Goal: Information Seeking & Learning: Answer question/provide support

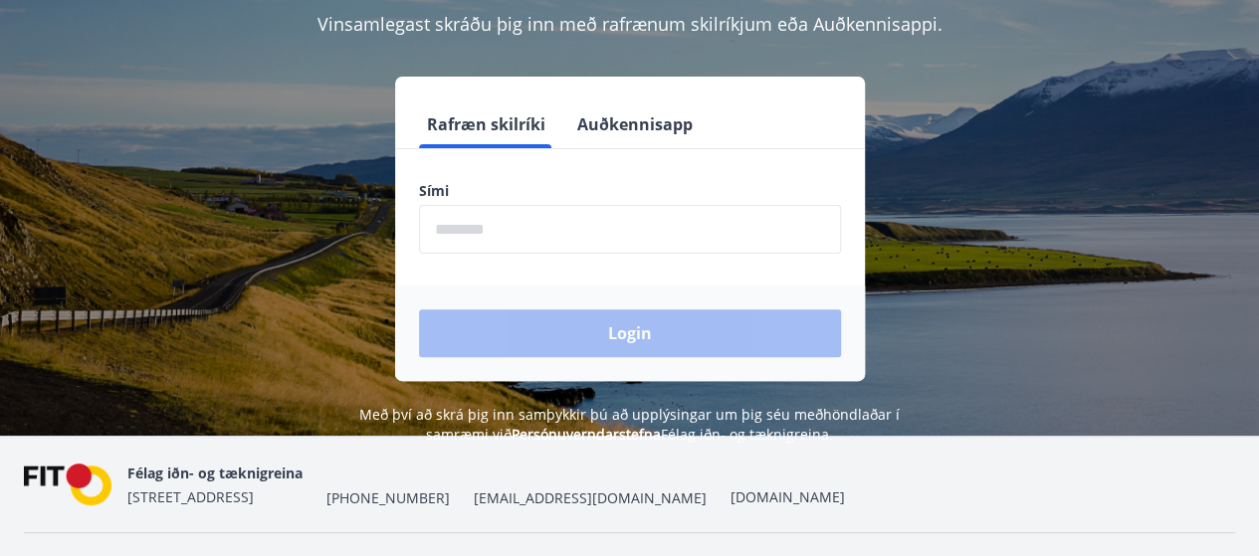
scroll to position [246, 0]
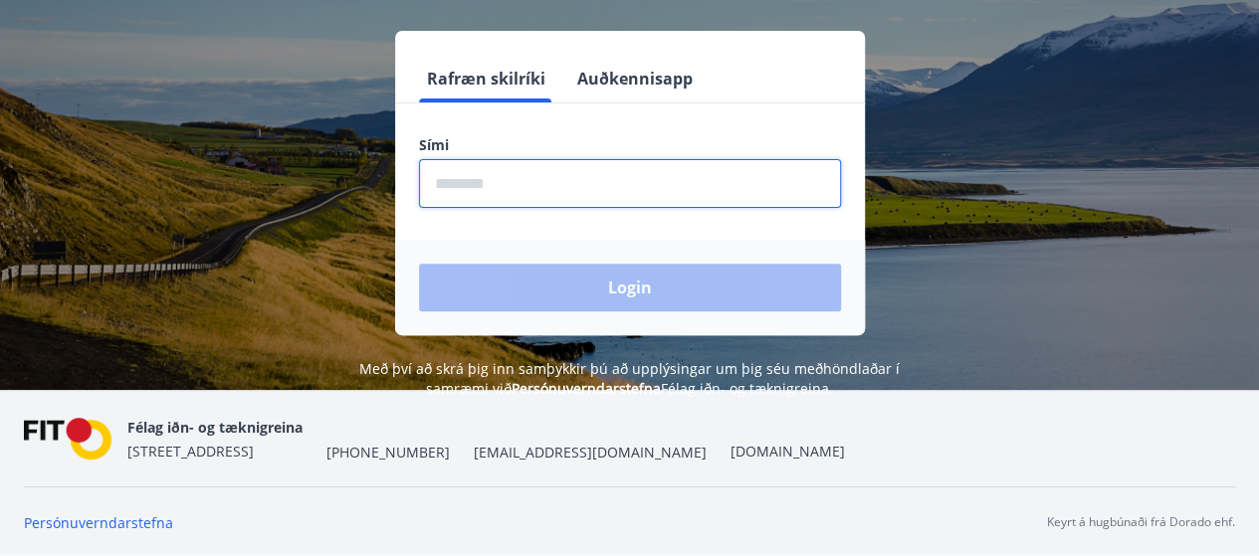
click at [512, 190] on input "phone" at bounding box center [630, 183] width 422 height 49
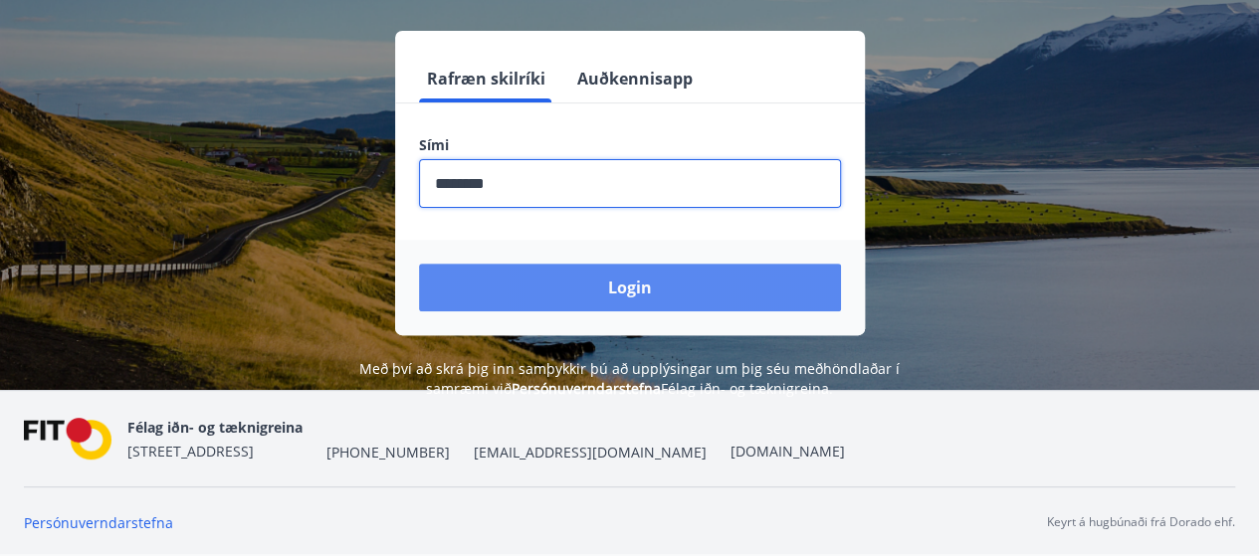
type input "********"
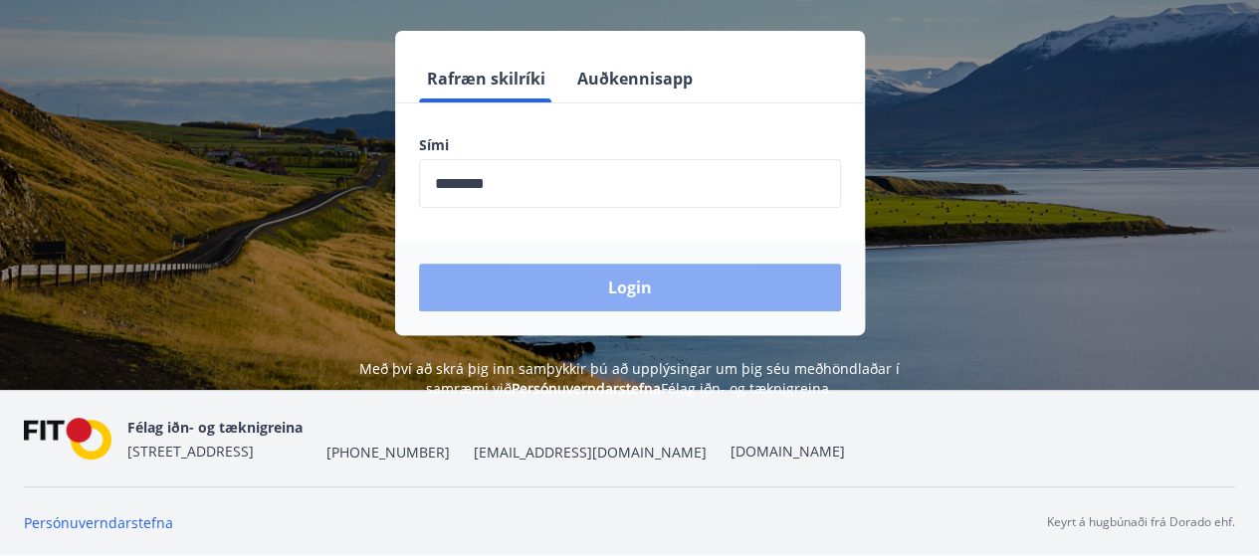
click at [633, 292] on button "Login" at bounding box center [630, 288] width 422 height 48
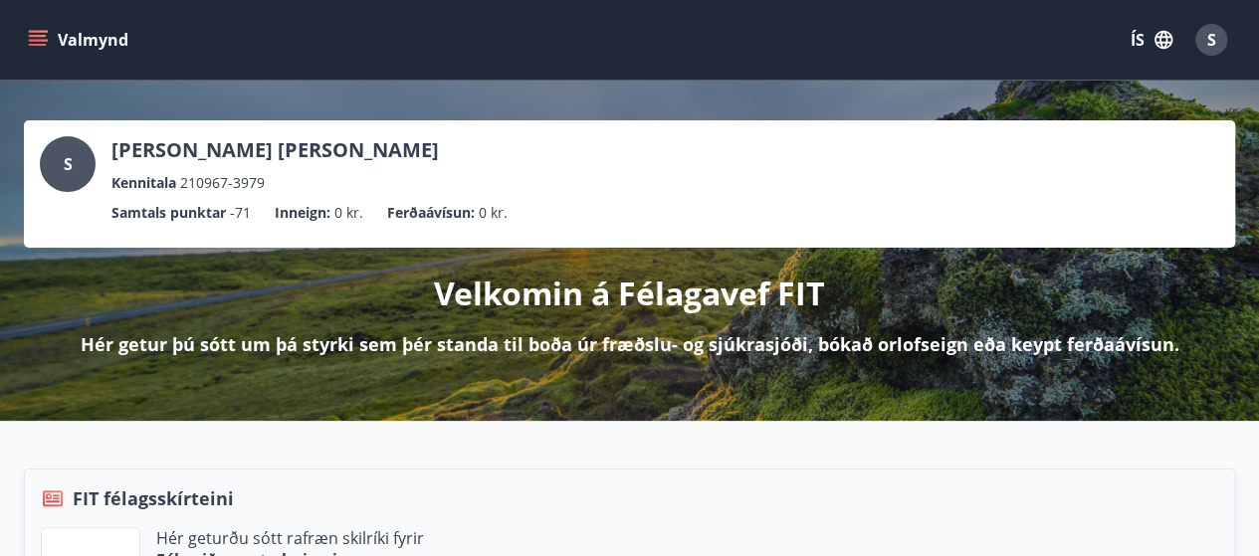
click at [45, 36] on icon "menu" at bounding box center [38, 36] width 18 height 2
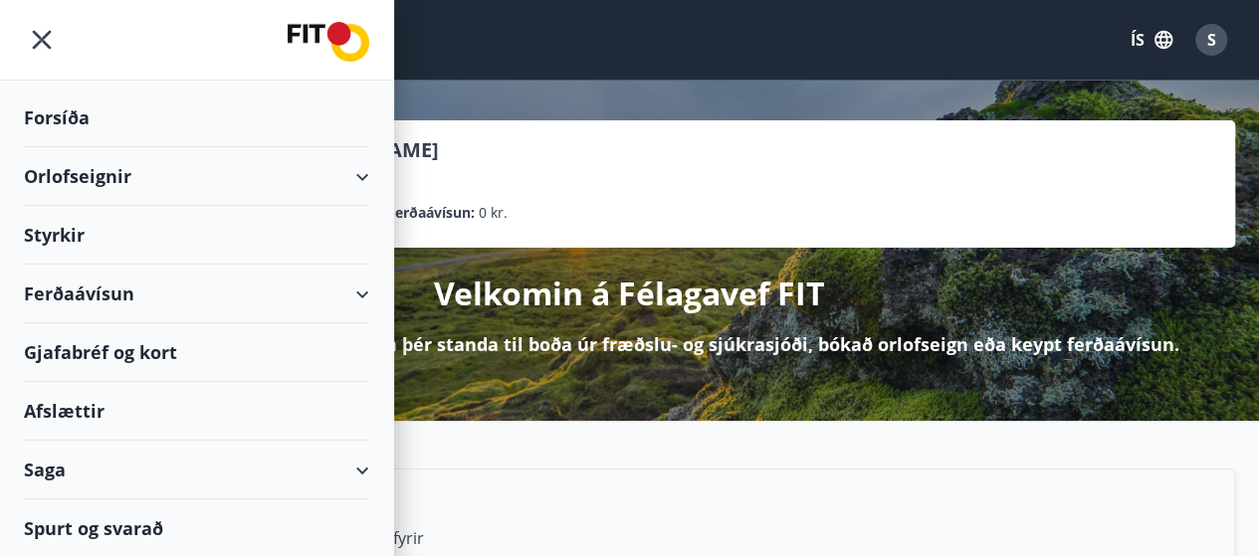
click at [101, 520] on div "Spurt og svarað" at bounding box center [196, 528] width 345 height 58
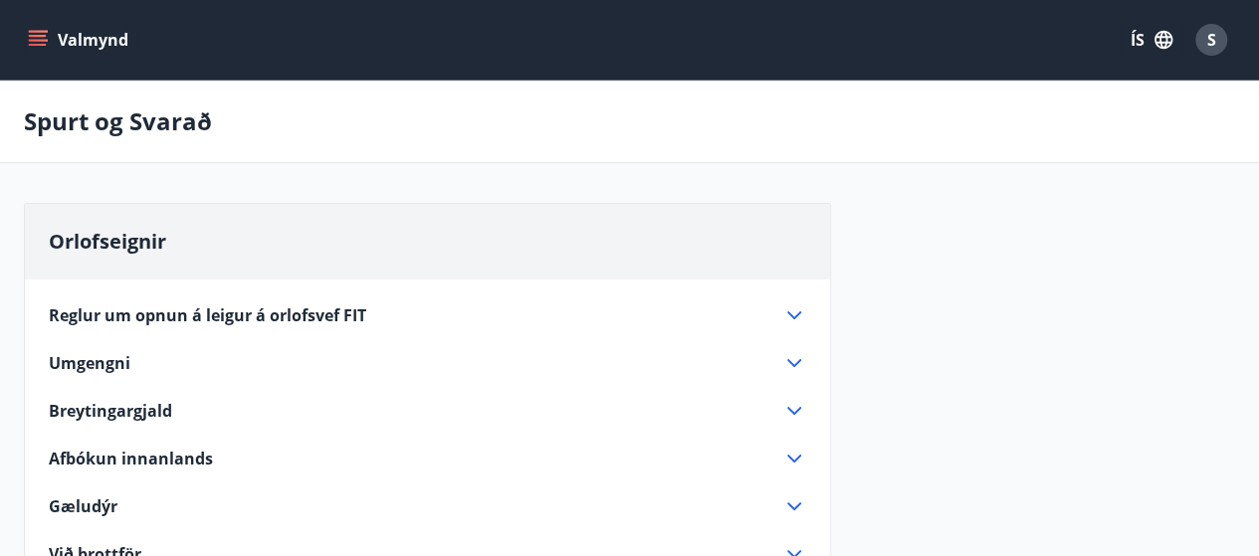
click at [261, 313] on span "Reglur um opnun á leigur á orlofsvef FIT" at bounding box center [207, 315] width 317 height 22
